Goal: Find specific page/section: Find specific page/section

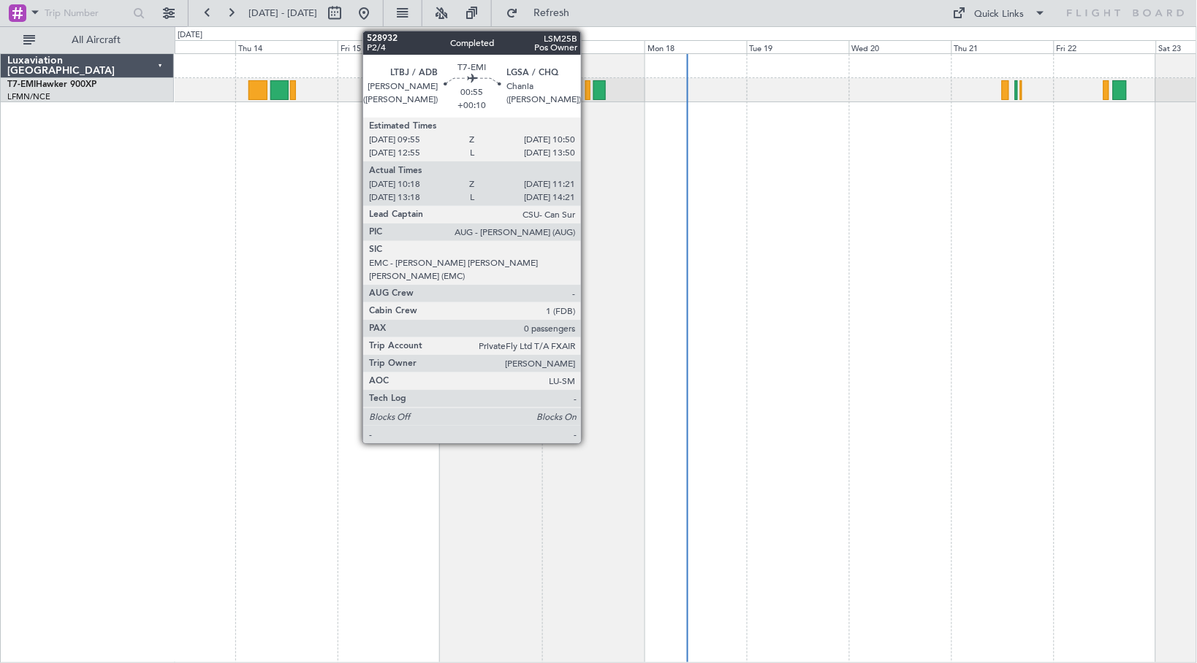
click at [587, 90] on div at bounding box center [587, 90] width 5 height 20
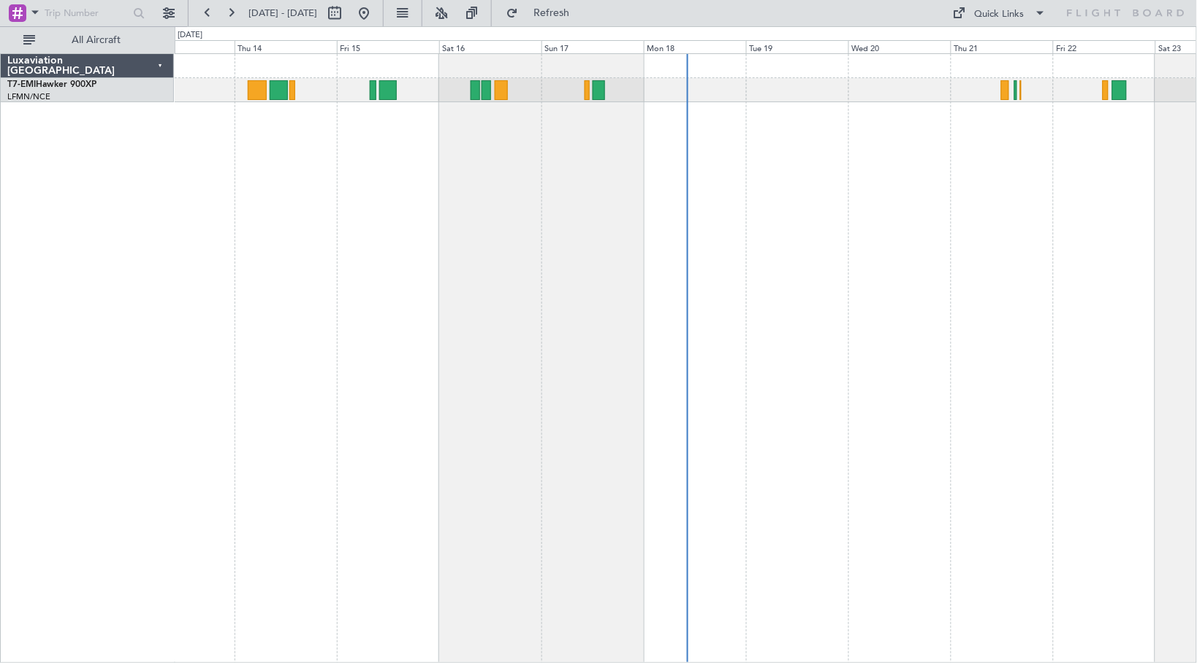
click at [1104, 2] on div "Quick Links" at bounding box center [1056, 13] width 282 height 26
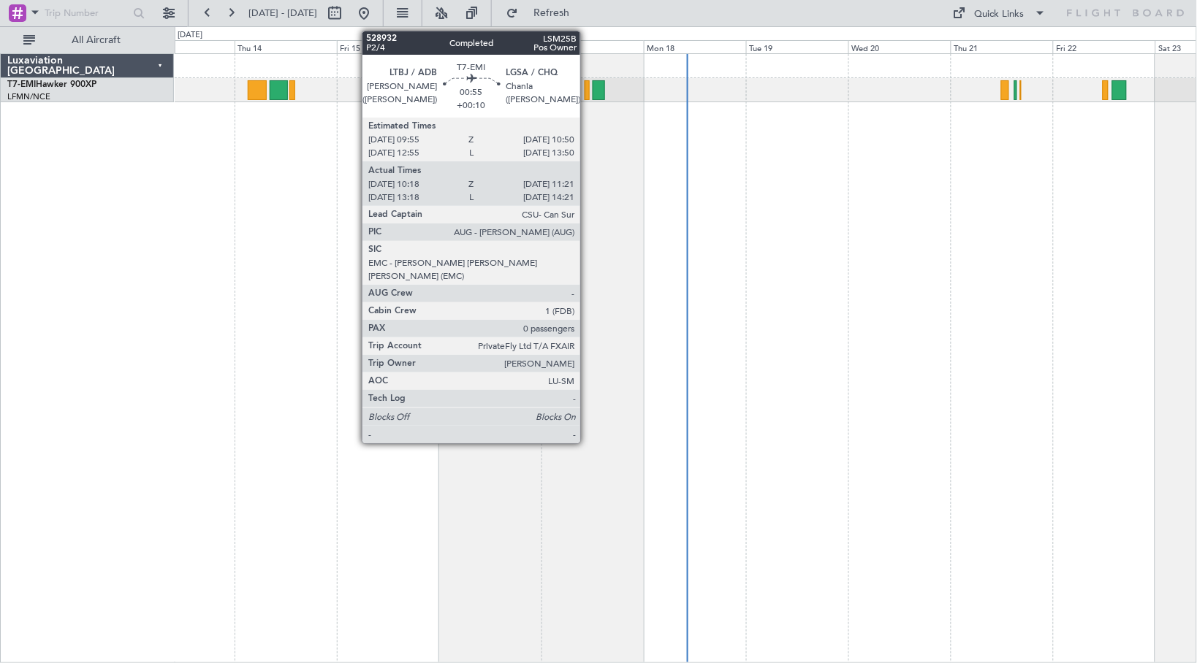
click at [587, 94] on div at bounding box center [586, 90] width 5 height 20
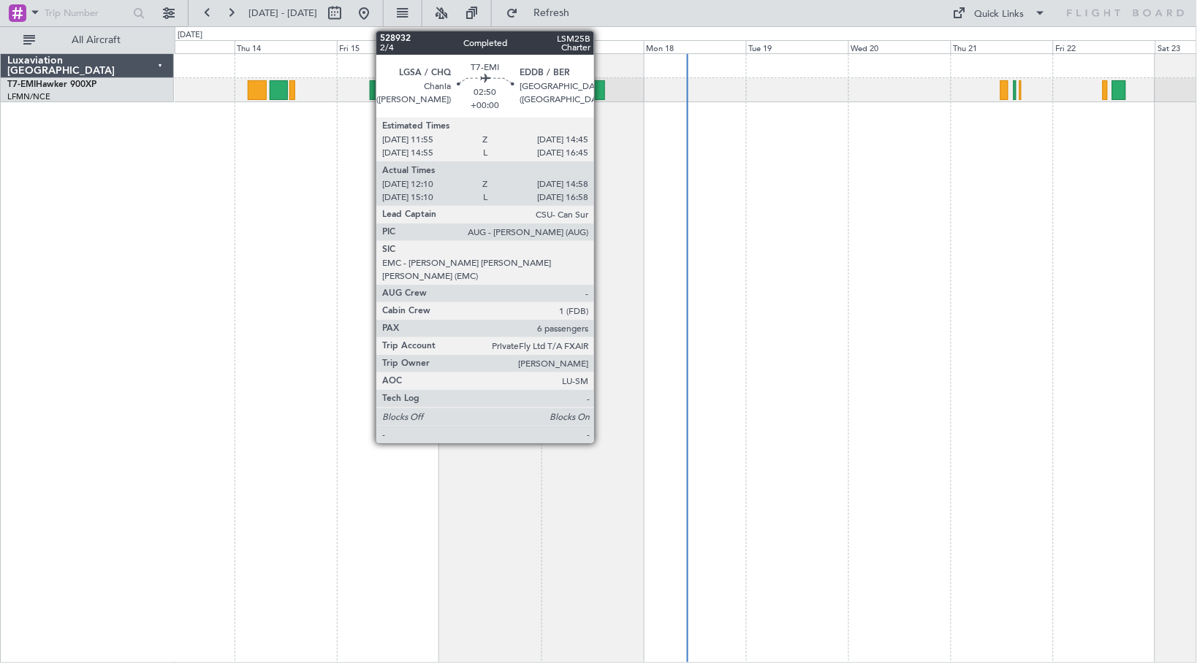
click at [601, 90] on div at bounding box center [599, 90] width 12 height 20
